Goal: Check status: Check status

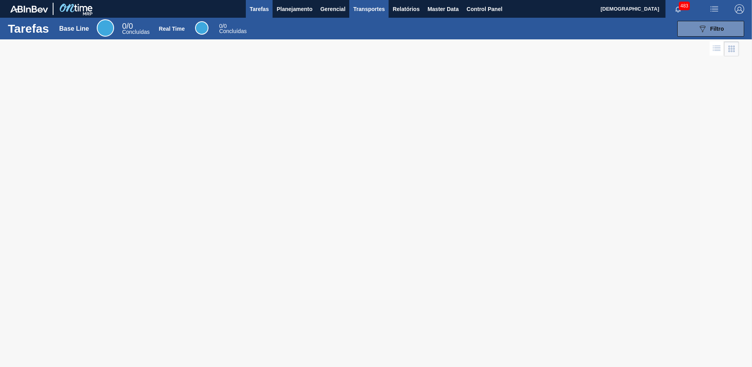
click at [376, 9] on span "Transportes" at bounding box center [368, 8] width 31 height 9
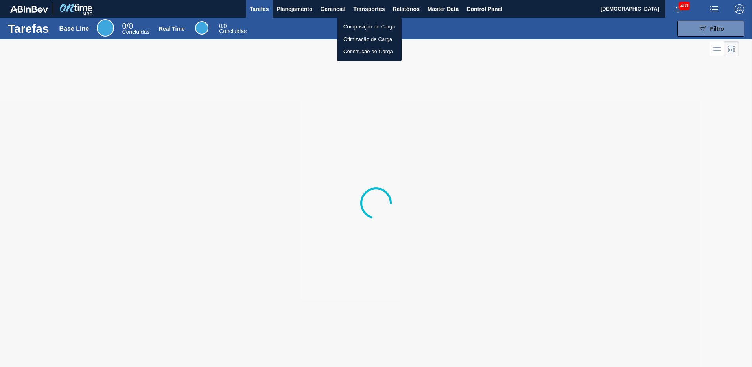
click at [355, 28] on li "Composição de Carga" at bounding box center [369, 26] width 65 height 13
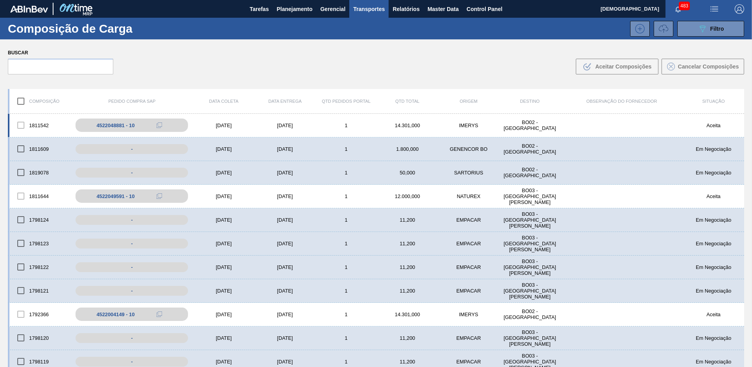
click at [550, 133] on div "1811542 4522048881 - 10 [DATE] [DATE] 1 14.301,000 IMERYS BO02 - La Paz Aceita" at bounding box center [376, 126] width 736 height 24
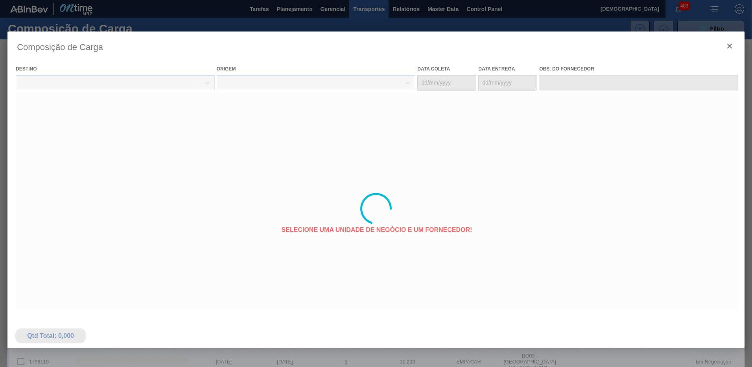
type coleta "[DATE]"
type entrega "[DATE]"
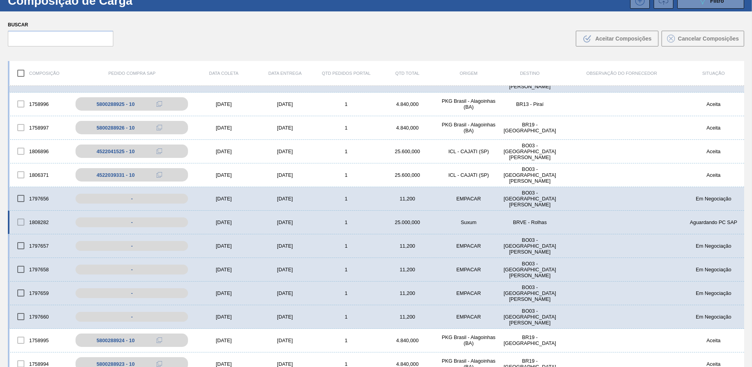
scroll to position [57, 0]
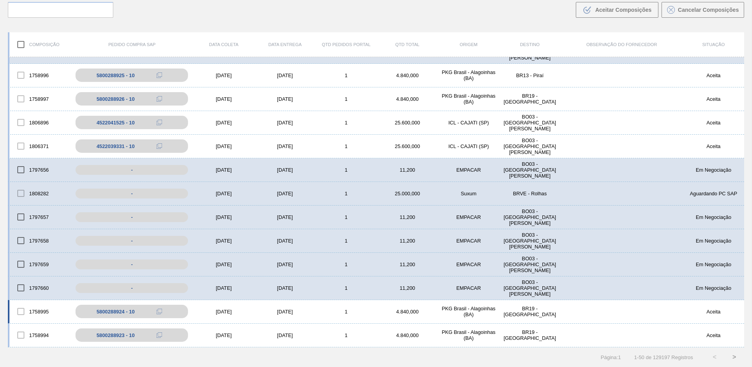
click at [549, 316] on div "1758995 5800288924 - 10 [DATE] [DATE] 1 4.840,000 PKG [GEOGRAPHIC_DATA] - [GEOG…" at bounding box center [376, 312] width 736 height 24
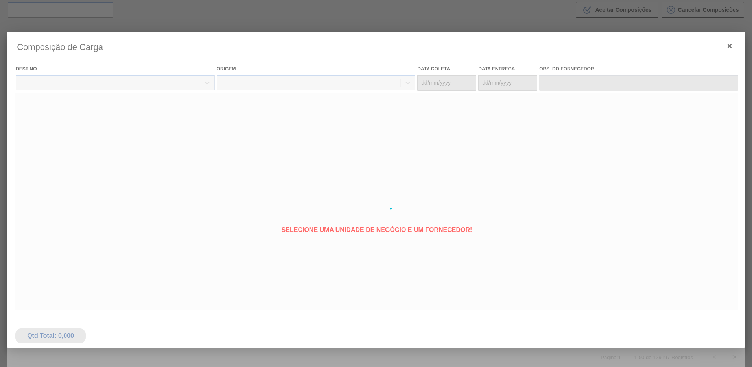
type coleta "[DATE]"
type entrega "[DATE]"
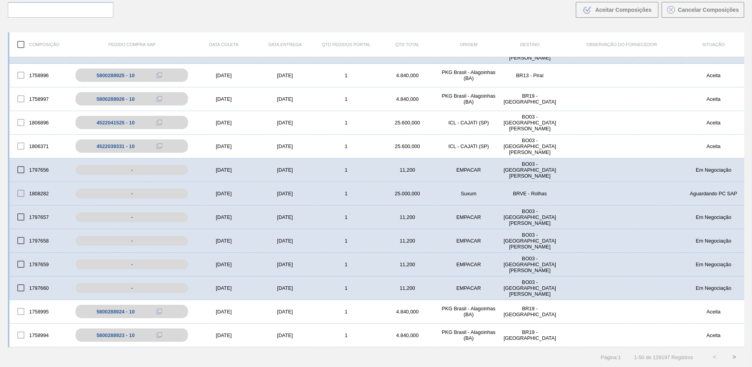
click at [735, 356] on button ">" at bounding box center [735, 357] width 20 height 20
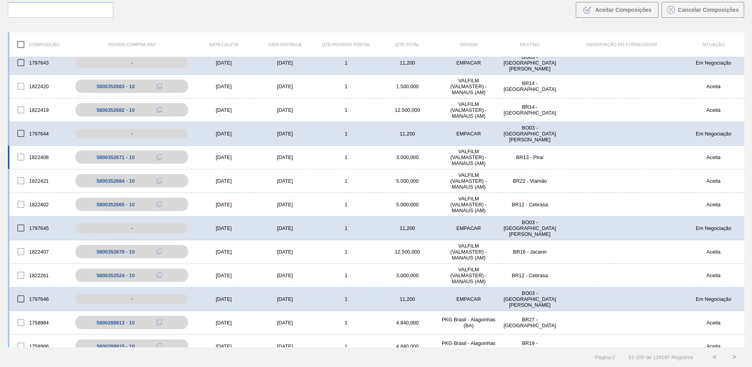
scroll to position [772, 0]
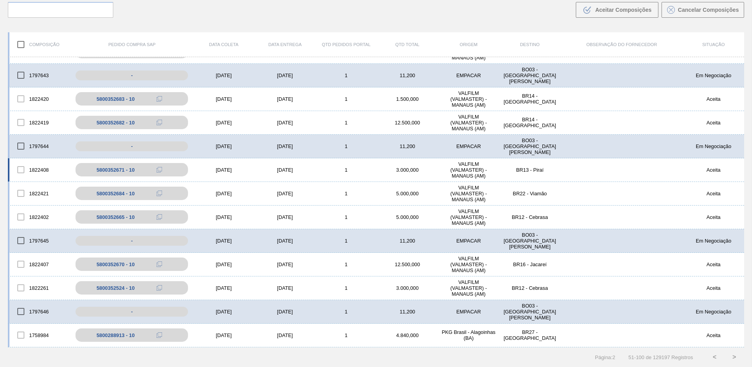
click at [522, 169] on div "BR13 - Piraí" at bounding box center [529, 170] width 61 height 6
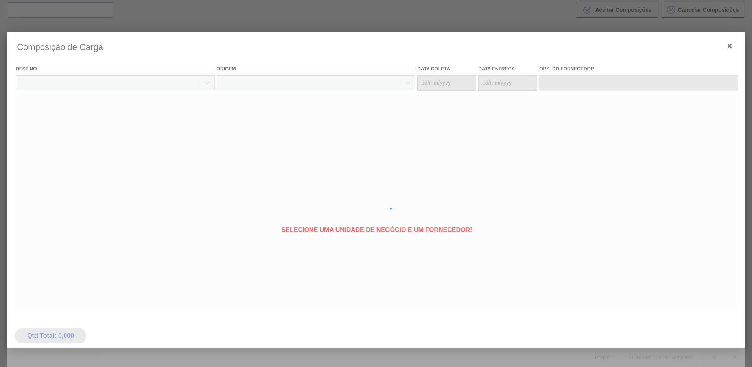
type coleta "[DATE]"
type entrega "[DATE]"
